Goal: Transaction & Acquisition: Purchase product/service

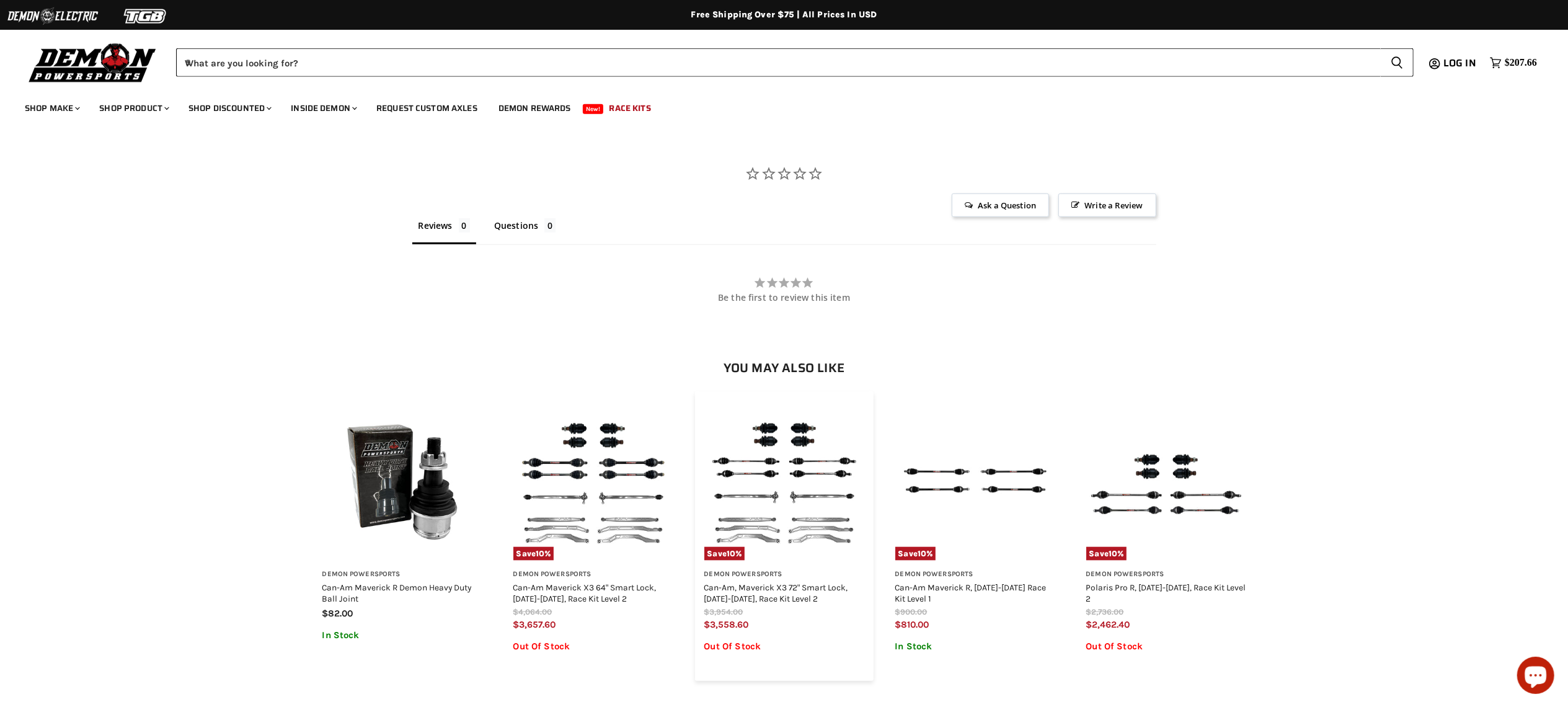
scroll to position [991, 0]
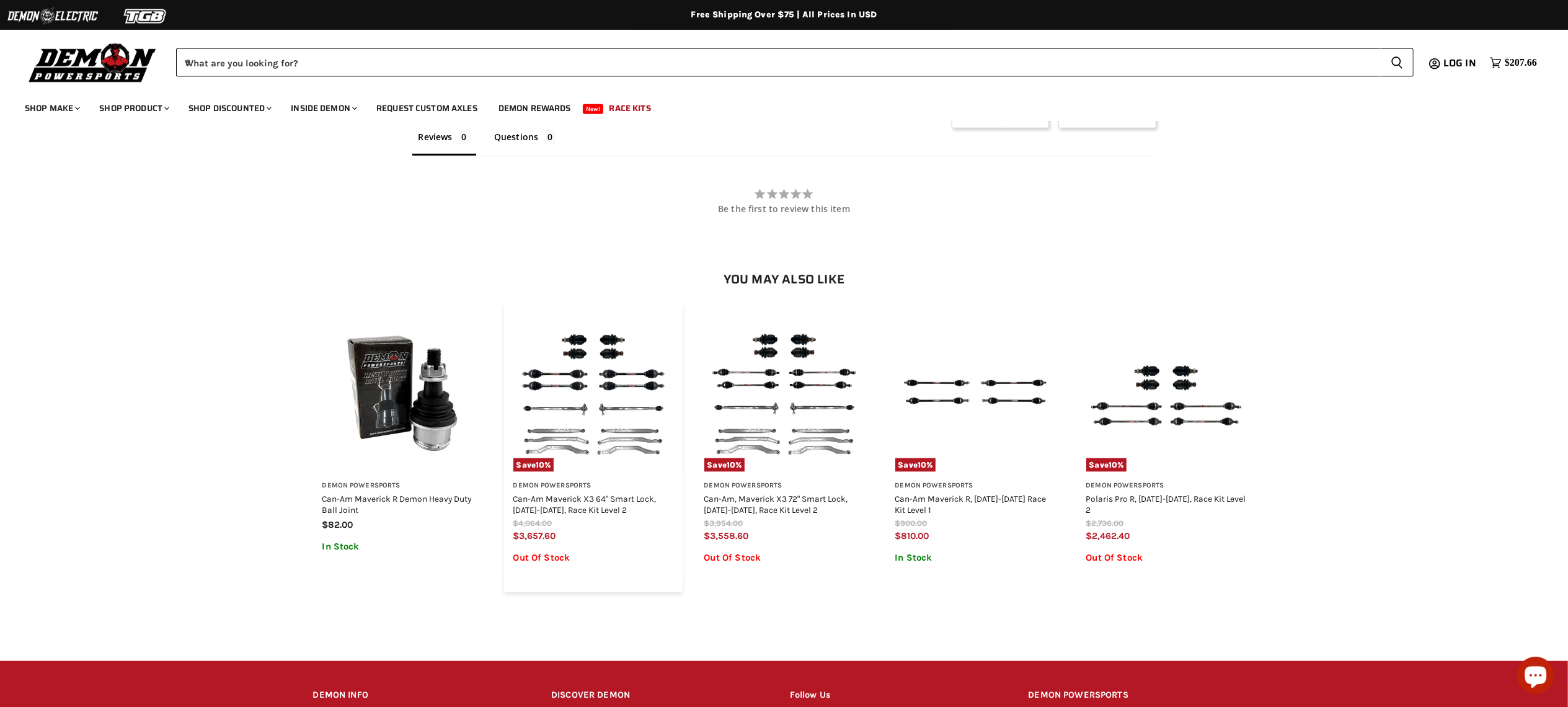
click at [647, 428] on img "Main content" at bounding box center [593, 392] width 160 height 160
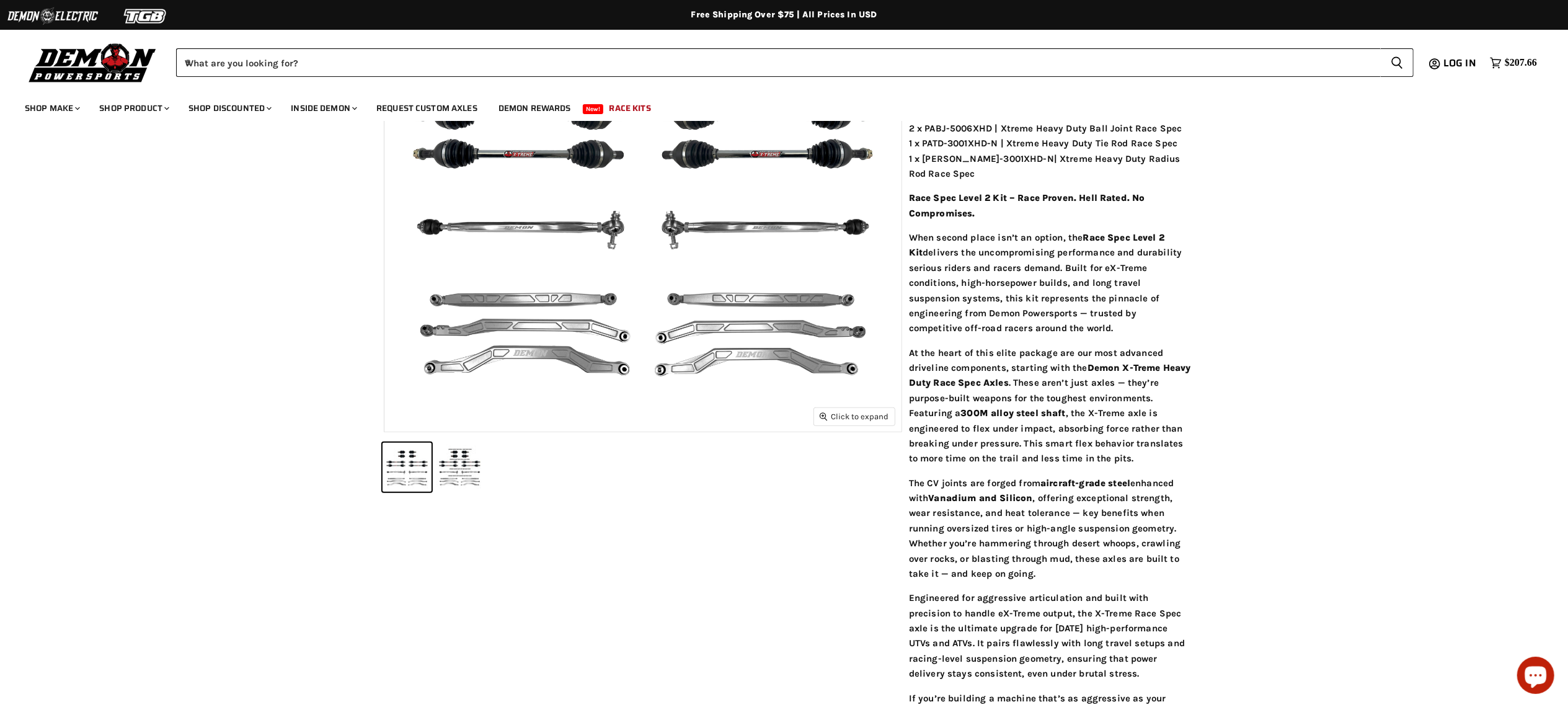
scroll to position [248, 0]
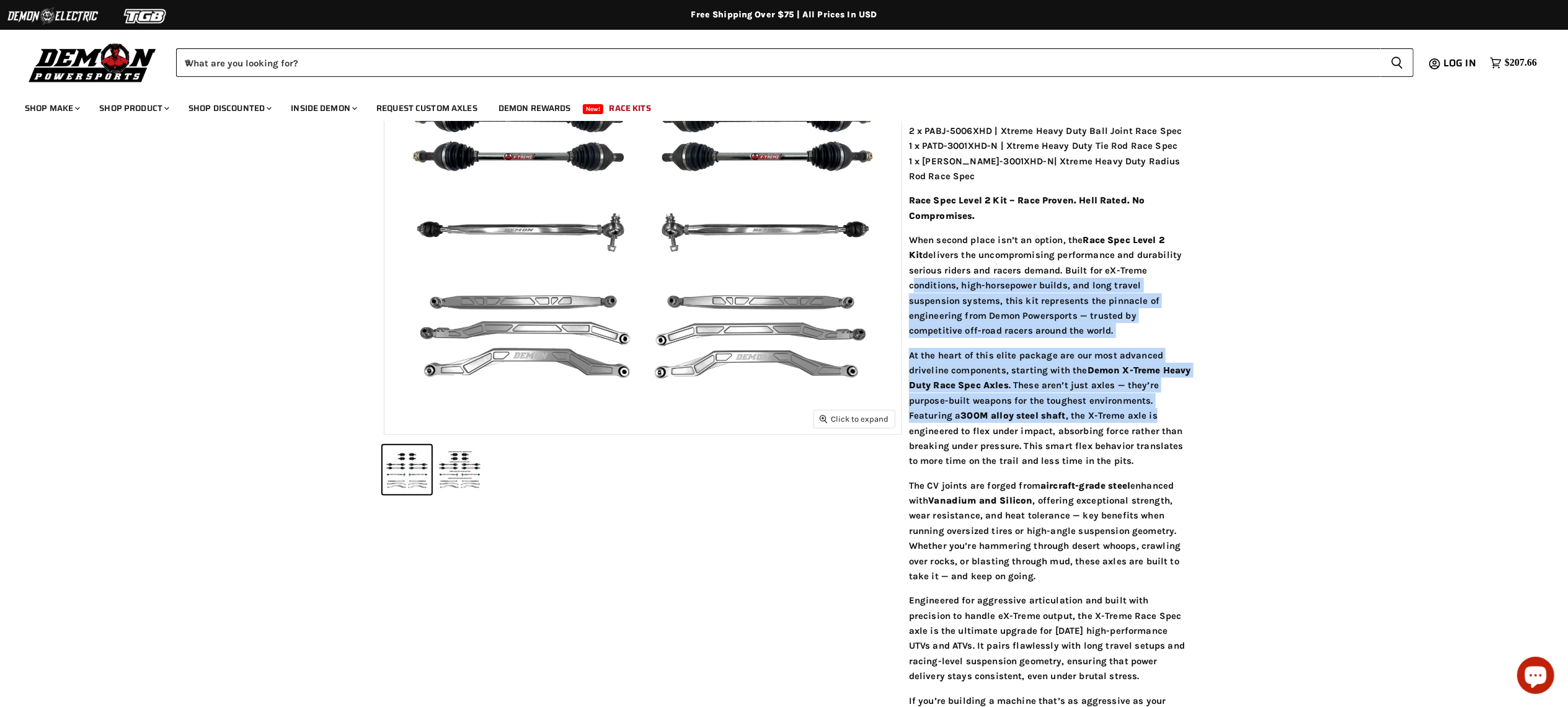
drag, startPoint x: 909, startPoint y: 287, endPoint x: 1238, endPoint y: 413, distance: 352.3
click at [1238, 413] on article "Zoom icon Click to expand Tap to zoom Chevron down icon Chevron down icon 10" at bounding box center [784, 357] width 942 height 882
click at [464, 481] on button "Can-Am Maverick X3 64" at bounding box center [459, 470] width 49 height 49
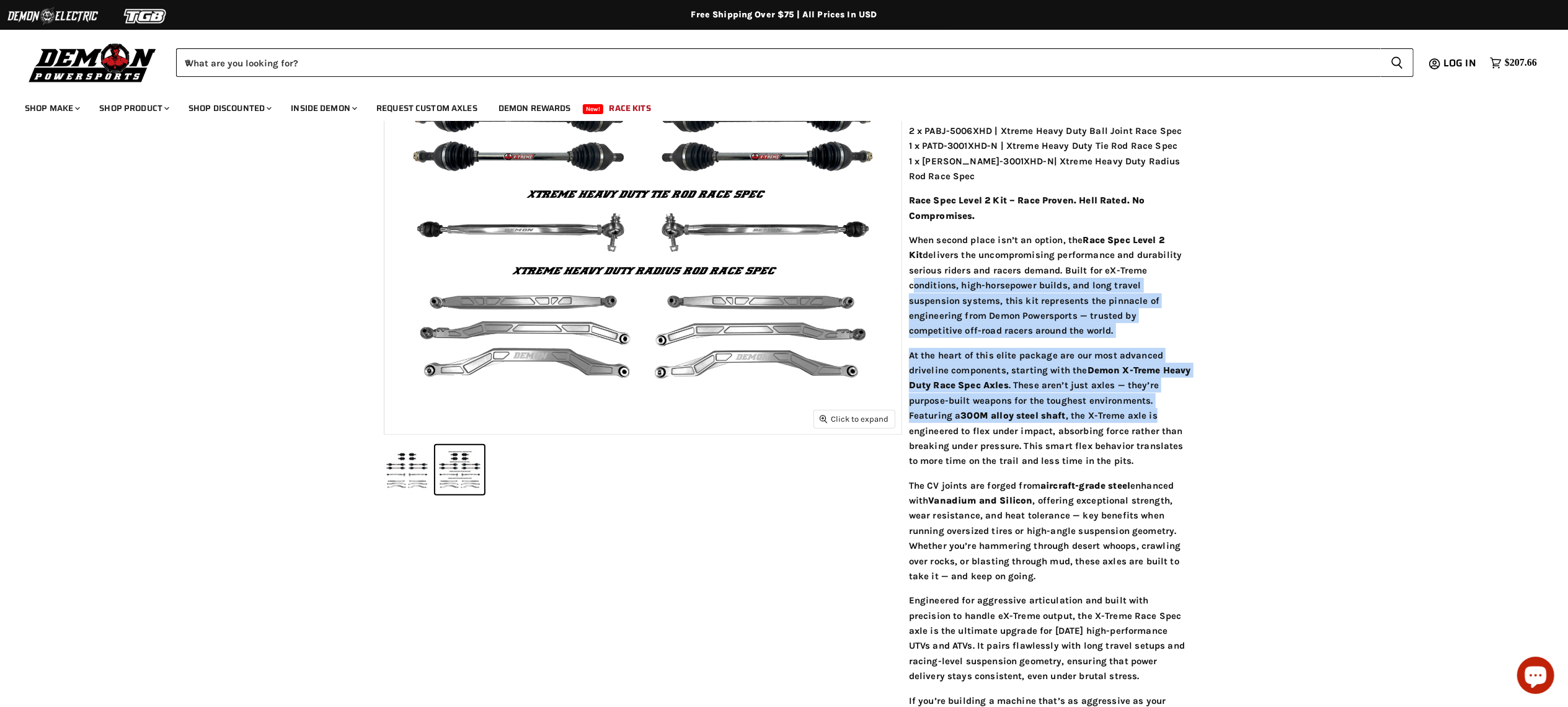
click at [420, 476] on button "Can-Am Maverick X3 64" at bounding box center [407, 470] width 49 height 49
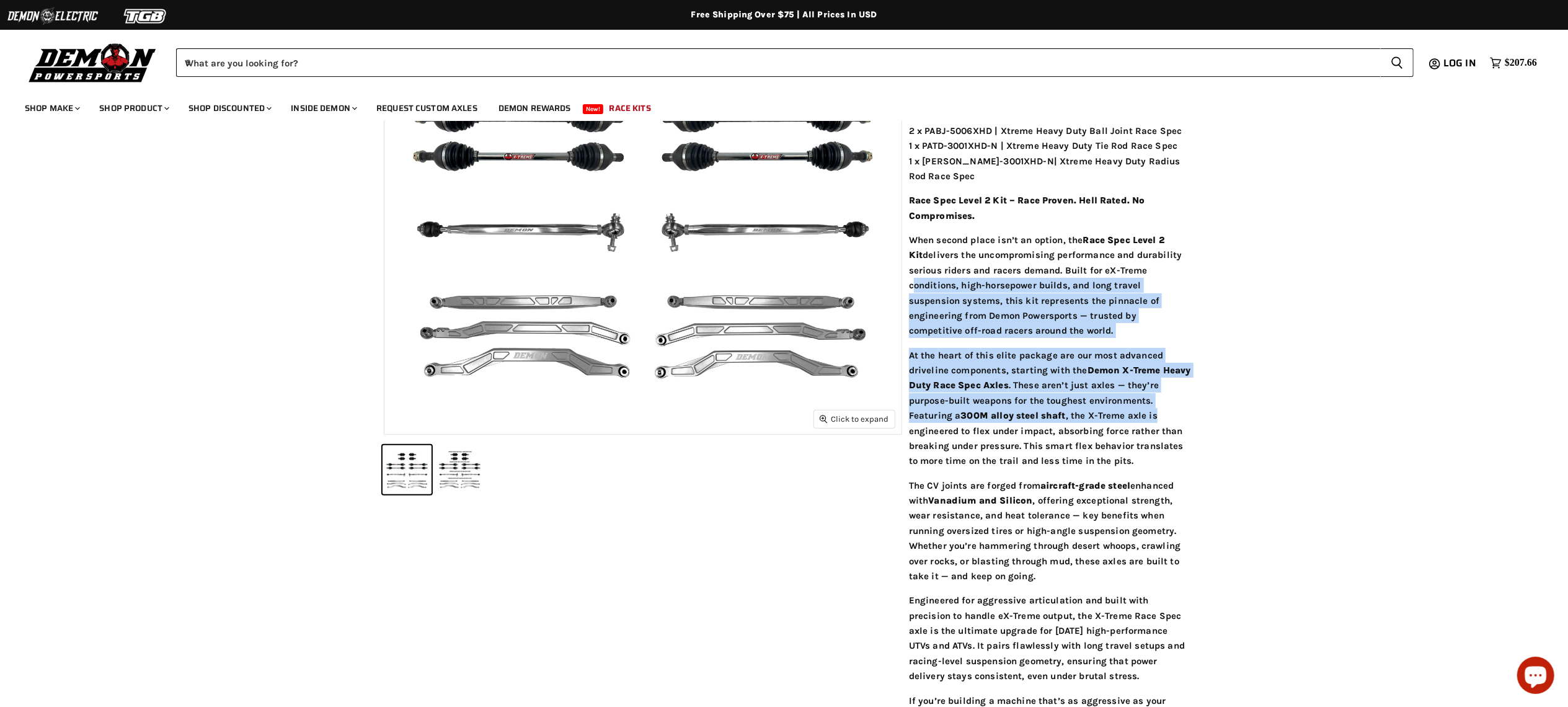
click at [1309, 389] on div "Home Chevron down icon Can-Am Maverick X3 64" Smart Lock, 2017-2024, Race Kit L…" at bounding box center [784, 343] width 1568 height 910
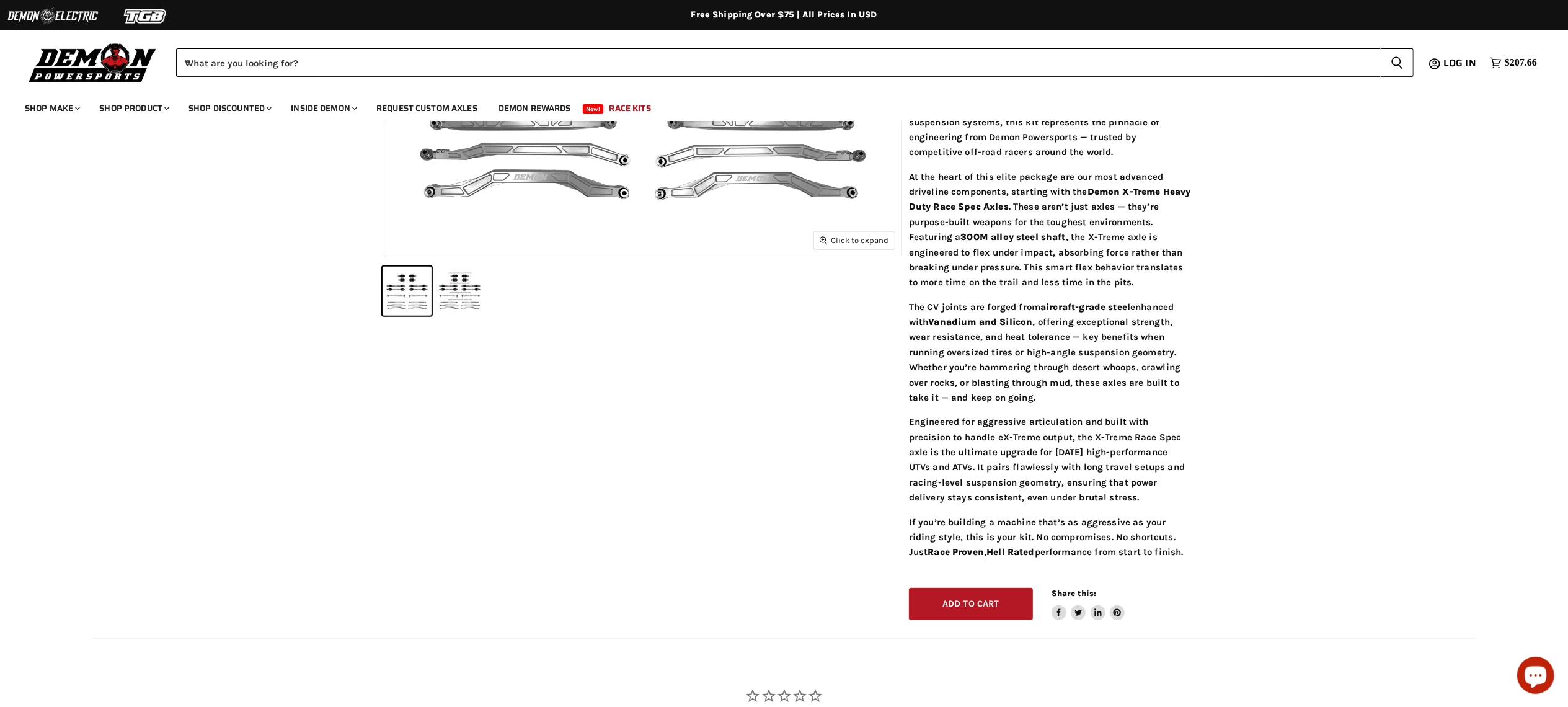
scroll to position [270, 0]
